Goal: Transaction & Acquisition: Purchase product/service

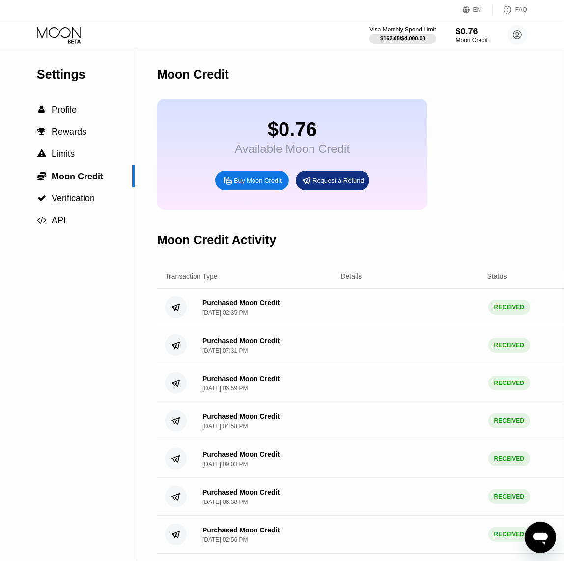
click at [56, 34] on icon at bounding box center [60, 35] width 46 height 17
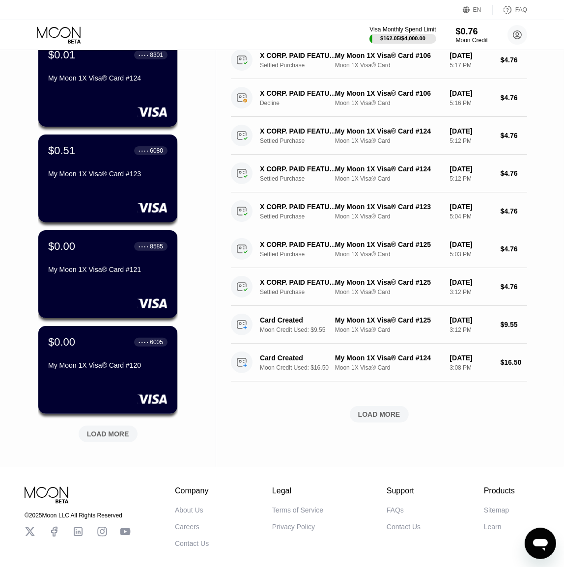
scroll to position [232, 0]
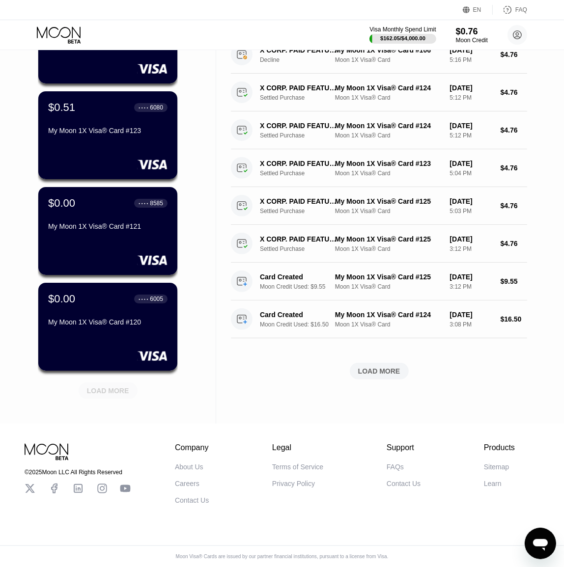
click at [103, 387] on div "LOAD MORE" at bounding box center [108, 391] width 42 height 9
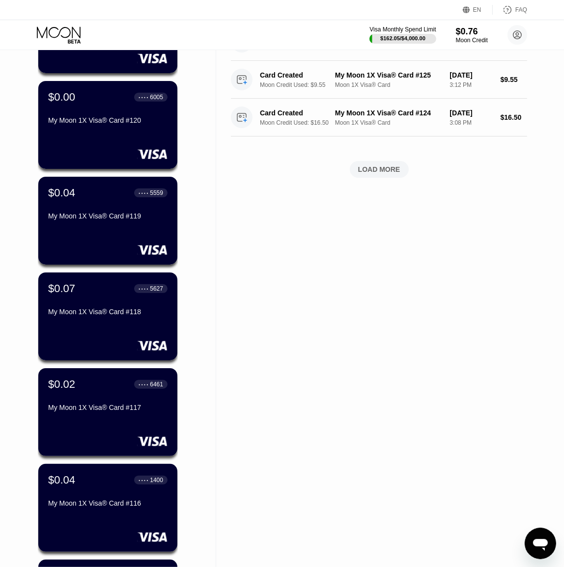
scroll to position [712, 0]
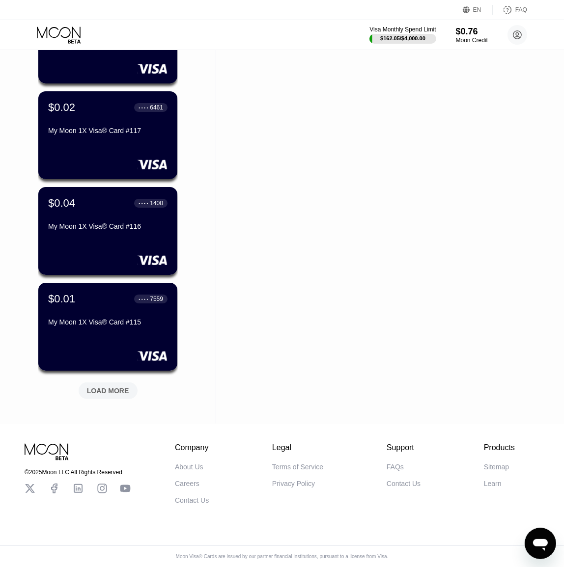
drag, startPoint x: 198, startPoint y: 181, endPoint x: 192, endPoint y: 297, distance: 116.1
click at [108, 387] on div "LOAD MORE" at bounding box center [108, 391] width 42 height 9
drag, startPoint x: 208, startPoint y: 250, endPoint x: 214, endPoint y: 278, distance: 28.2
click at [108, 387] on div "LOAD MORE" at bounding box center [108, 391] width 42 height 9
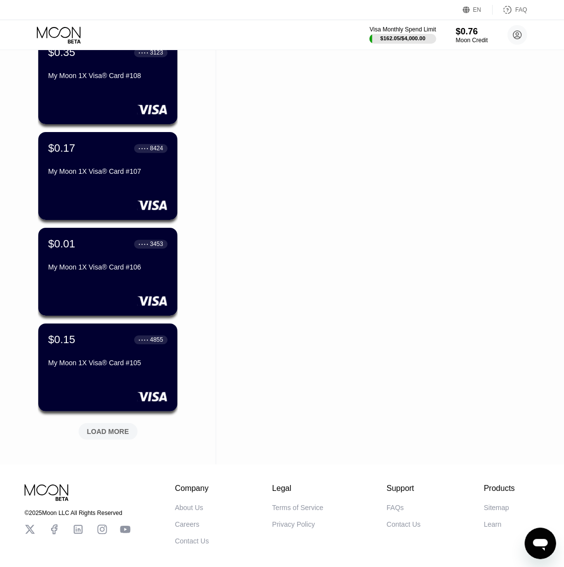
scroll to position [1669, 0]
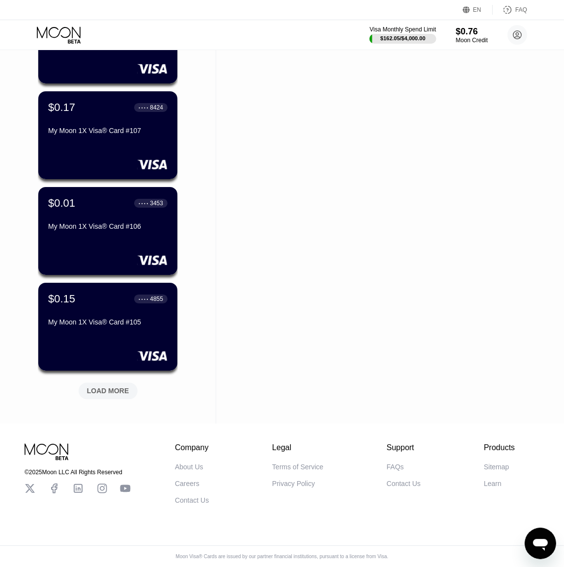
drag, startPoint x: 194, startPoint y: 178, endPoint x: 199, endPoint y: 299, distance: 120.5
click at [120, 383] on div "LOAD MORE" at bounding box center [108, 391] width 59 height 17
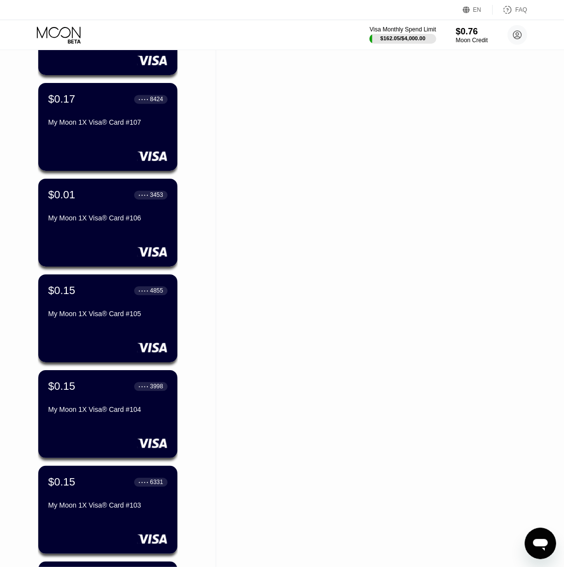
scroll to position [2149, 0]
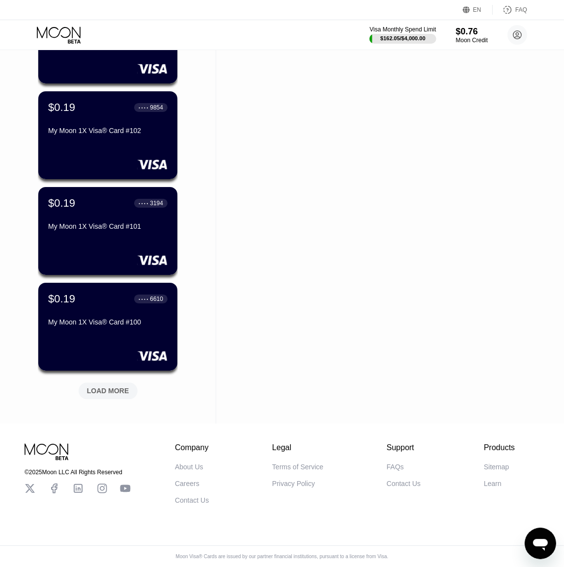
drag, startPoint x: 201, startPoint y: 150, endPoint x: 205, endPoint y: 300, distance: 149.4
click at [120, 388] on div "LOAD MORE" at bounding box center [108, 391] width 59 height 17
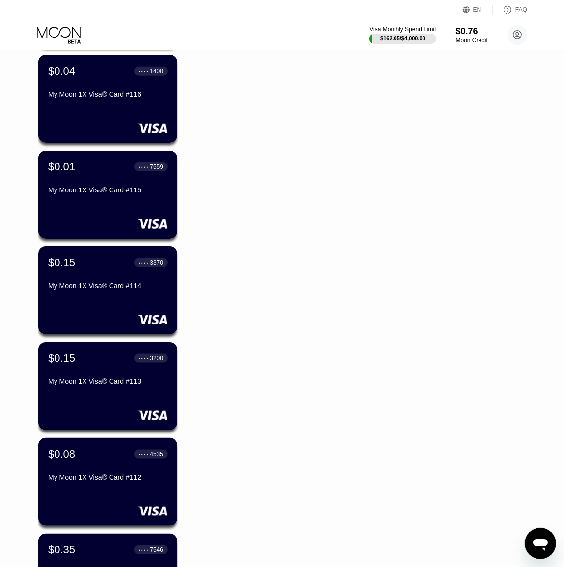
scroll to position [0, 0]
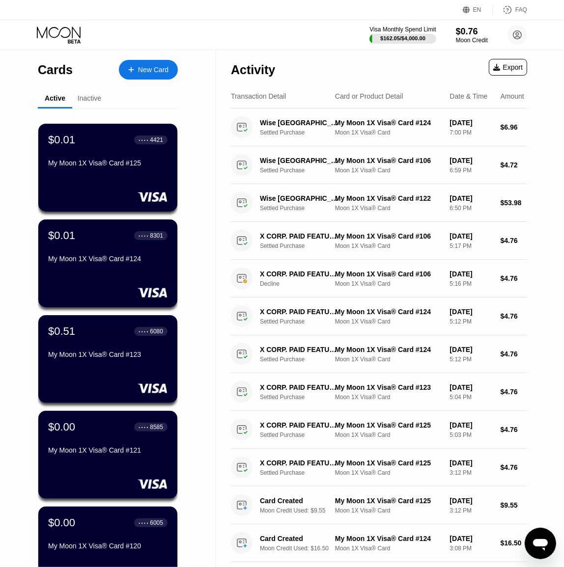
drag, startPoint x: 211, startPoint y: 258, endPoint x: 205, endPoint y: 98, distance: 159.8
click at [445, 33] on div "Visa Monthly Spend Limit $162.05 / $4,000.00 $0.76 Moon Credit [EMAIL_ADDRESS][…" at bounding box center [448, 35] width 158 height 20
click at [472, 37] on div "Moon Credit" at bounding box center [471, 40] width 33 height 7
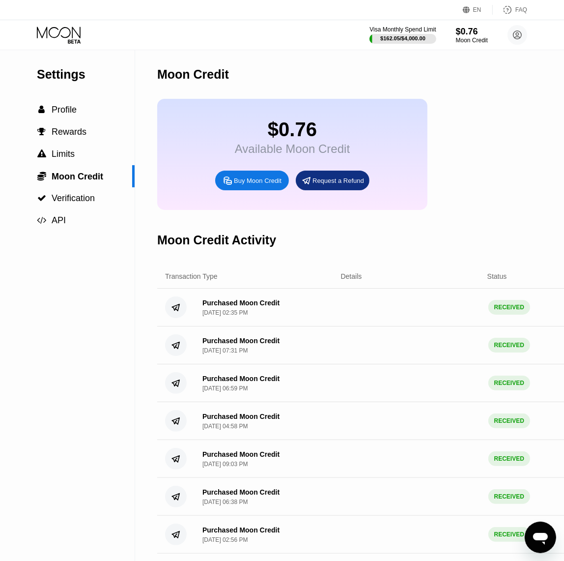
click at [247, 190] on div "Buy Moon Credit" at bounding box center [252, 180] width 74 height 20
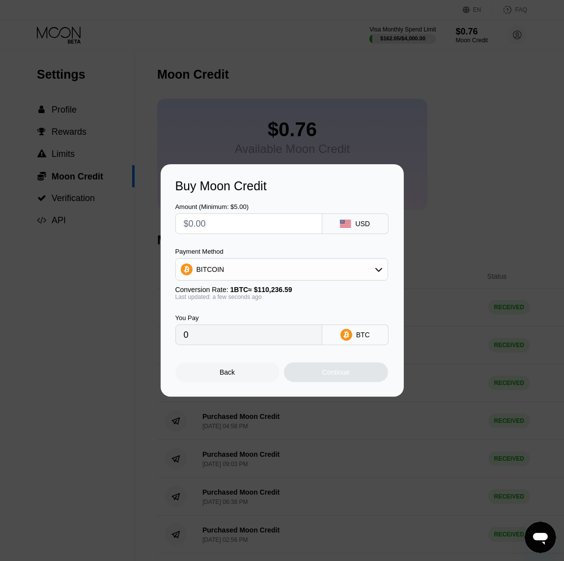
click at [230, 227] on input "text" at bounding box center [249, 224] width 130 height 20
type input "$1"
type input "0.00000908"
type input "$11"
type input "0.00009979"
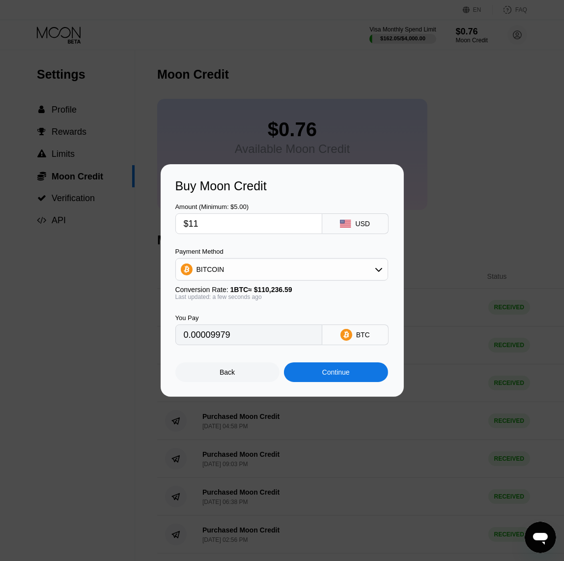
type input "$110"
type input "0.00099786"
type input "$110"
click at [215, 275] on div "BITCOIN" at bounding box center [282, 269] width 212 height 20
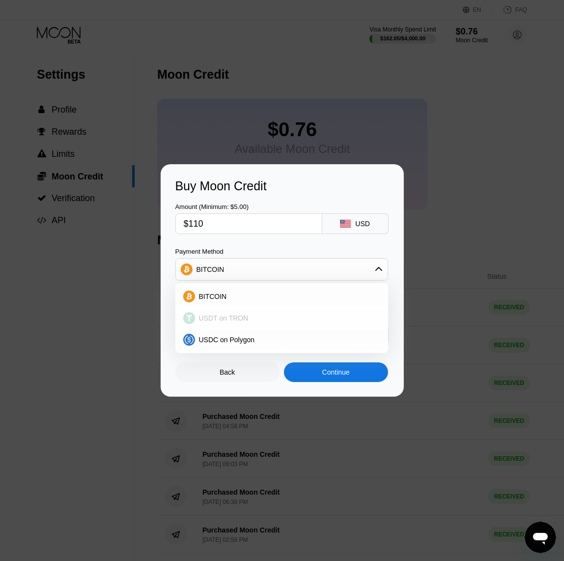
click at [219, 316] on span "USDT on TRON" at bounding box center [224, 318] width 50 height 8
type input "111.11"
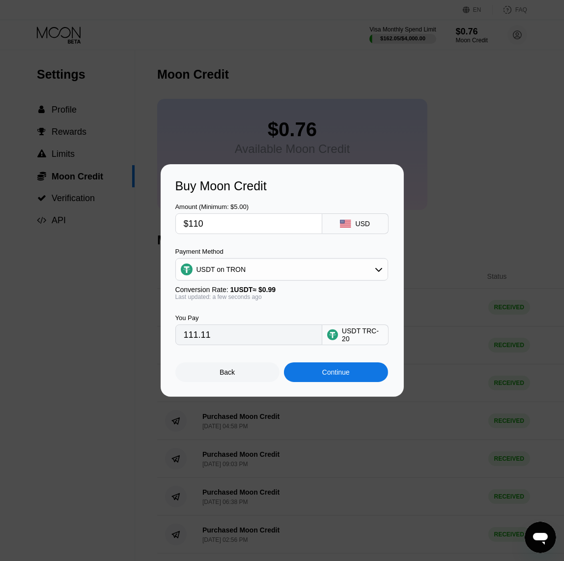
drag, startPoint x: 195, startPoint y: 226, endPoint x: 226, endPoint y: 228, distance: 32.0
click at [226, 228] on input "$110" at bounding box center [249, 224] width 130 height 20
type input "$10"
type input "10.10"
type input "$109"
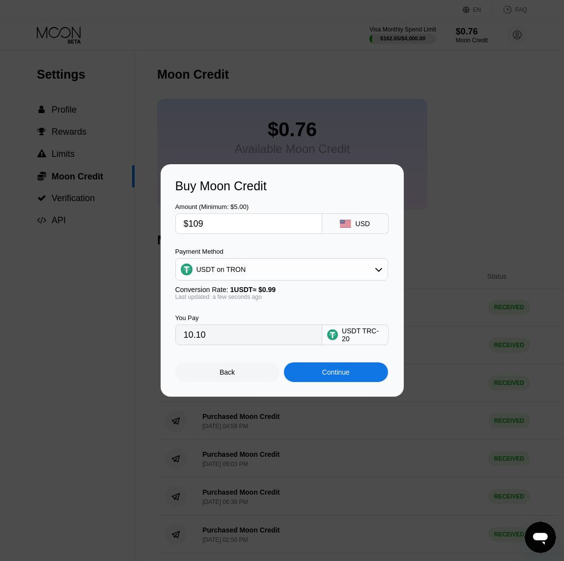
type input "110.10"
type input "$109"
click at [307, 370] on div "Continue" at bounding box center [336, 372] width 104 height 20
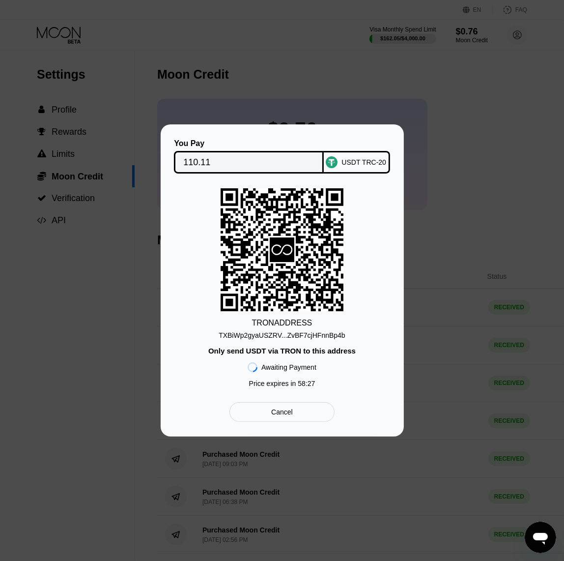
click at [299, 338] on div "TXBiWp2gyaUSZRV...ZvBF7cjHFnnBp4b" at bounding box center [282, 335] width 127 height 8
click at [353, 63] on div at bounding box center [285, 283] width 571 height 567
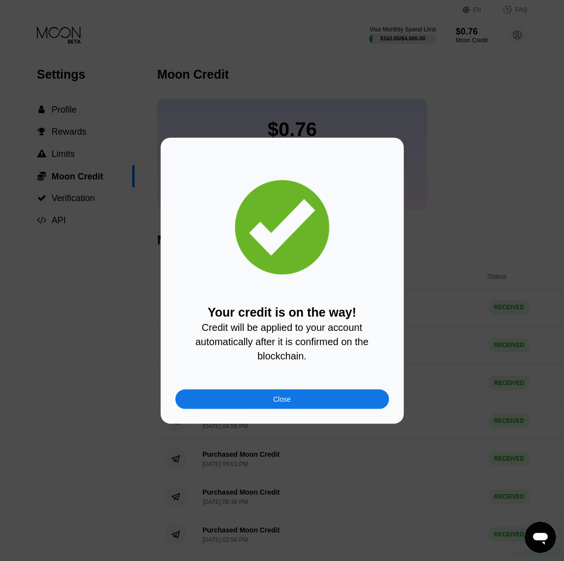
click at [478, 41] on div at bounding box center [285, 283] width 571 height 567
click at [285, 403] on div "Close" at bounding box center [282, 399] width 18 height 8
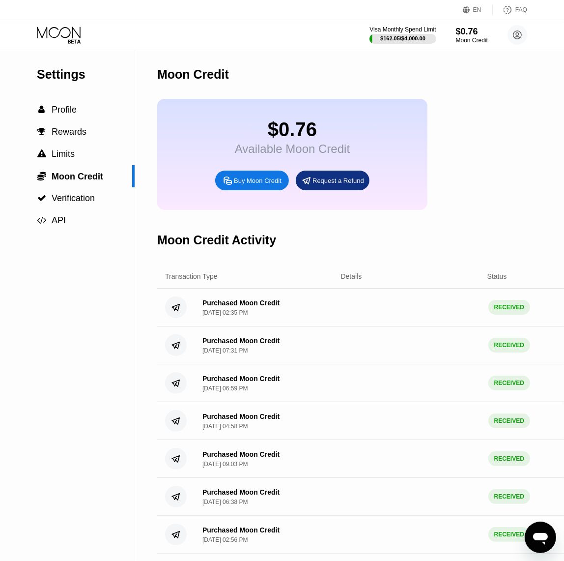
click at [59, 44] on div "Visa Monthly Spend Limit $162.05 / $4,000.00 $0.76 Moon Credit [EMAIL_ADDRESS][…" at bounding box center [282, 34] width 564 height 29
click at [60, 38] on icon at bounding box center [60, 35] width 46 height 17
